Goal: Transaction & Acquisition: Purchase product/service

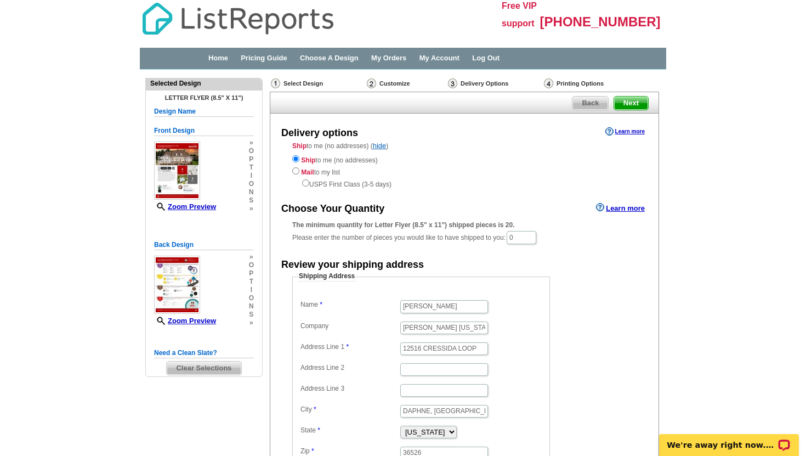
click at [632, 105] on span "Next" at bounding box center [631, 102] width 34 height 13
click at [309, 79] on div "Select Design" at bounding box center [318, 85] width 96 height 14
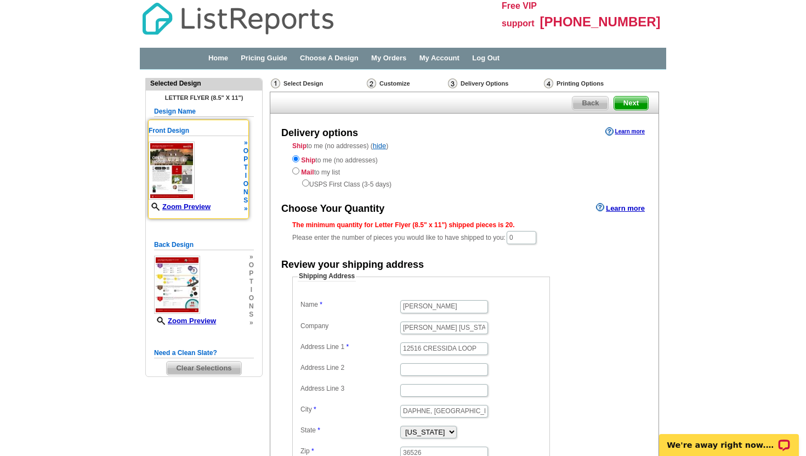
click at [165, 184] on img at bounding box center [172, 170] width 46 height 58
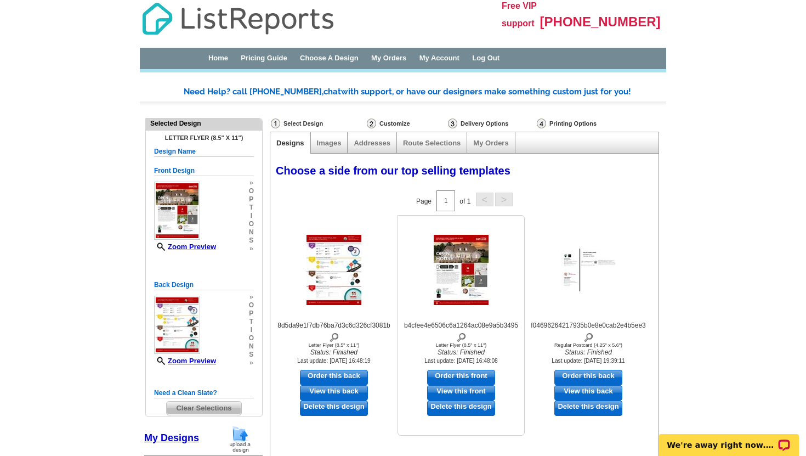
click at [475, 375] on link "Order this front" at bounding box center [461, 376] width 68 height 15
select select "6"
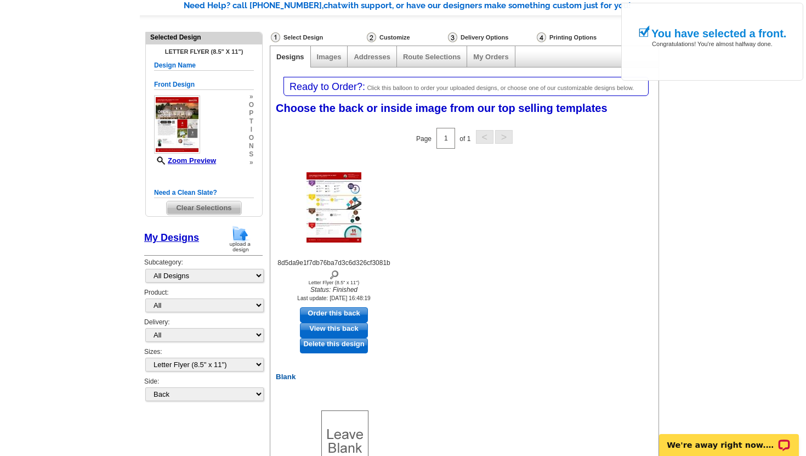
scroll to position [87, 0]
click at [336, 310] on link "Order this back" at bounding box center [334, 313] width 68 height 15
select select "front"
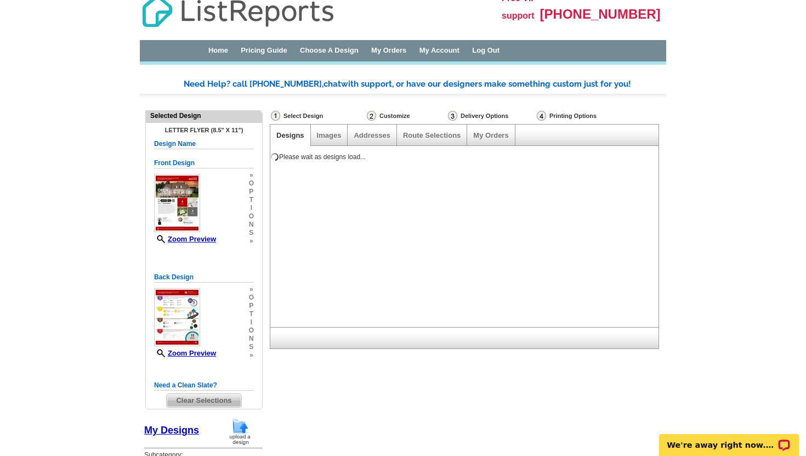
scroll to position [0, 0]
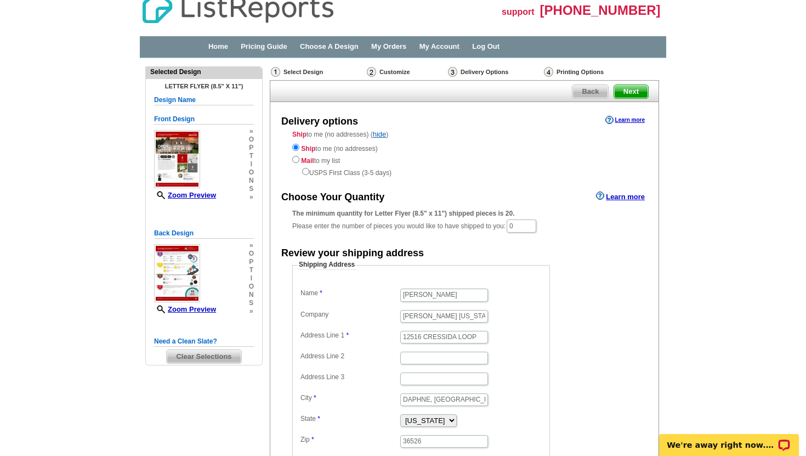
scroll to position [16, 0]
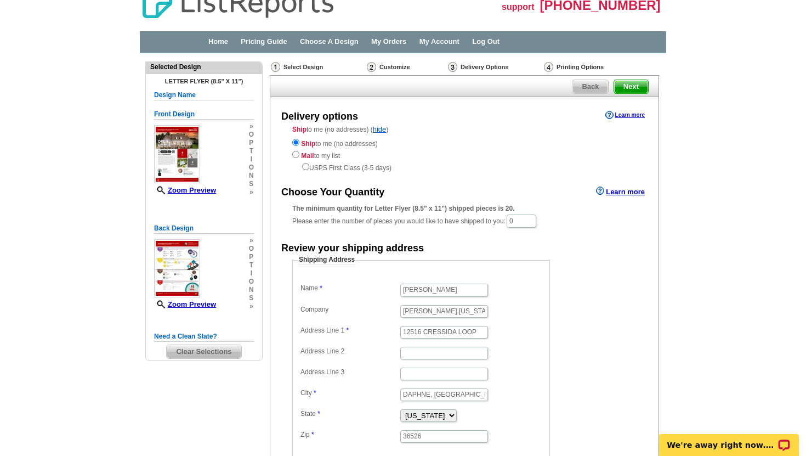
click at [629, 87] on span "Next" at bounding box center [631, 86] width 34 height 13
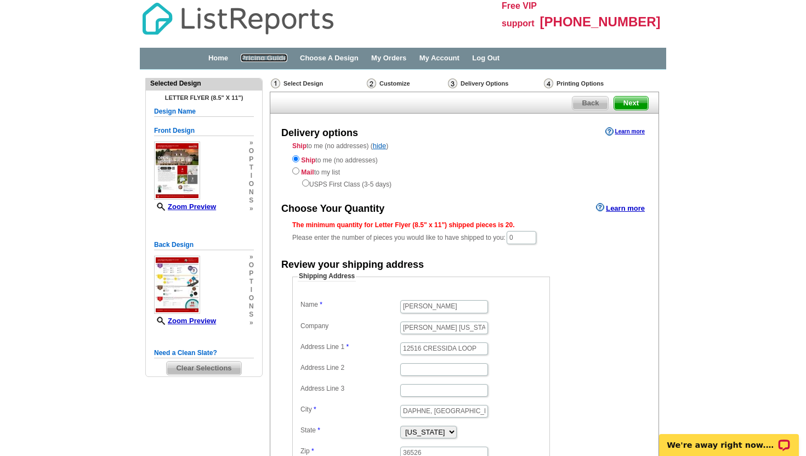
click at [278, 56] on link "Pricing Guide" at bounding box center [264, 58] width 47 height 8
